Goal: Register for event/course

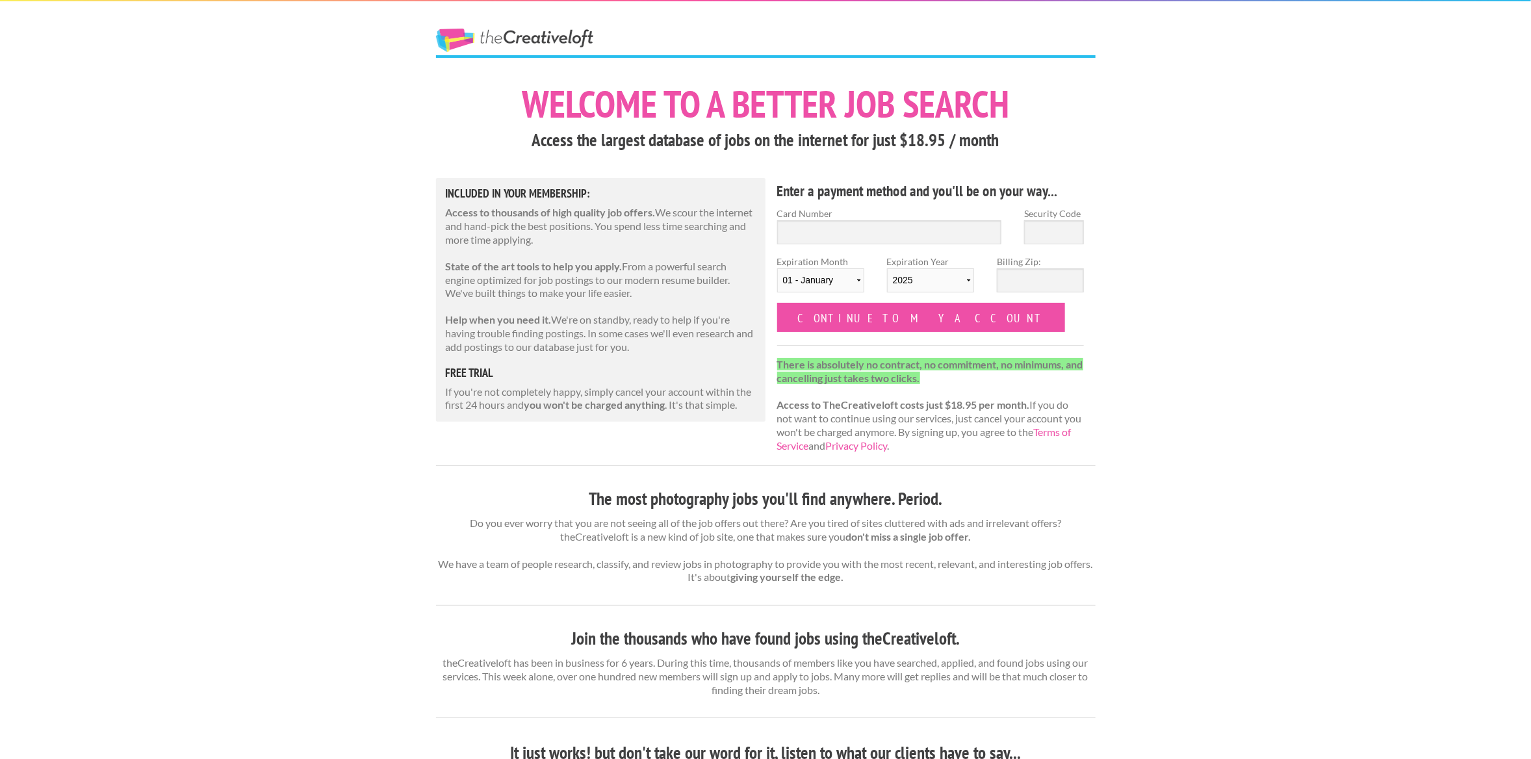
click at [544, 38] on link "The Creative Loft" at bounding box center [514, 40] width 157 height 23
